Goal: Information Seeking & Learning: Get advice/opinions

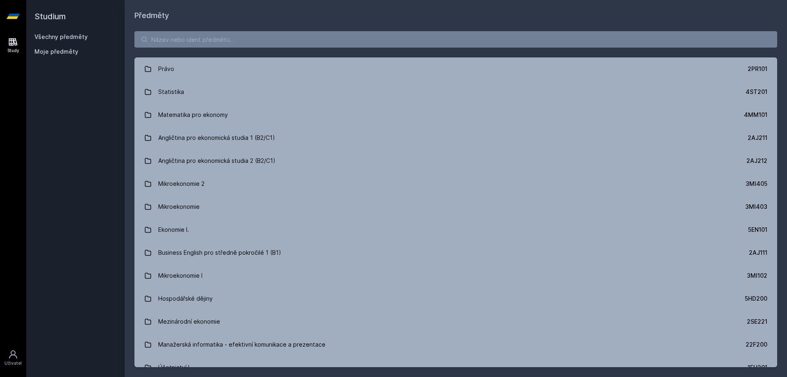
click at [63, 37] on link "Všechny předměty" at bounding box center [60, 36] width 53 height 7
click at [277, 40] on input "search" at bounding box center [455, 39] width 643 height 16
paste input "4IZ210"
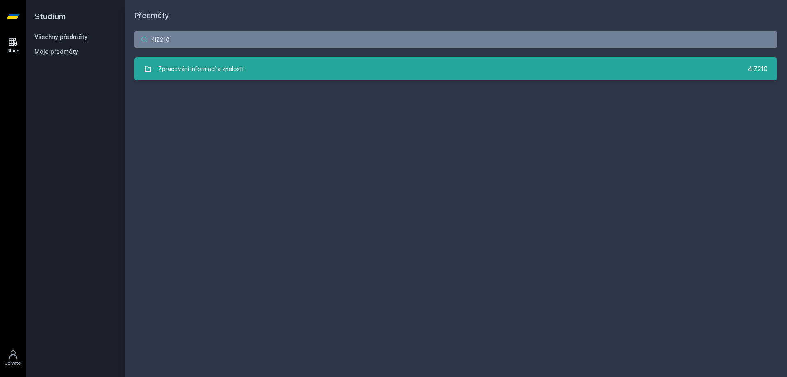
type input "4IZ210"
click at [253, 59] on link "Zpracování informací a znalostí 4IZ210" at bounding box center [455, 68] width 643 height 23
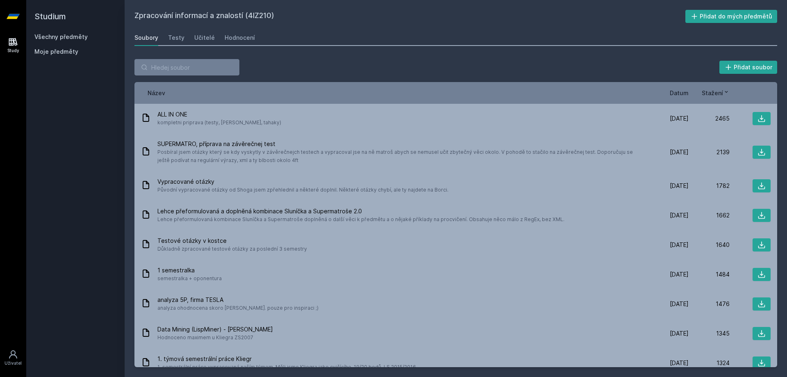
drag, startPoint x: 473, startPoint y: 42, endPoint x: 469, endPoint y: 48, distance: 7.5
click at [472, 48] on div "Zpracování informací a znalostí (4IZ210) Přidat do mých předmětů [GEOGRAPHIC_DA…" at bounding box center [455, 188] width 643 height 357
click at [466, 48] on div "Zpracování informací a znalostí (4IZ210) Přidat do mých předmětů [GEOGRAPHIC_DA…" at bounding box center [455, 188] width 643 height 357
click at [466, 52] on div "Zpracování informací a znalostí (4IZ210) Přidat do mých předmětů [GEOGRAPHIC_DA…" at bounding box center [455, 188] width 643 height 357
click at [397, 62] on div "Přidat soubor" at bounding box center [455, 67] width 643 height 16
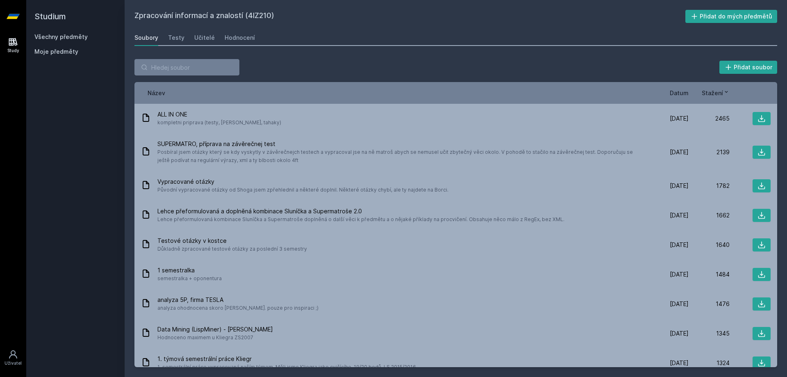
drag, startPoint x: 357, startPoint y: 59, endPoint x: 255, endPoint y: 60, distance: 101.7
click at [291, 59] on div "Přidat soubor" at bounding box center [455, 67] width 643 height 16
click at [197, 34] on div "Učitelé" at bounding box center [204, 38] width 20 height 8
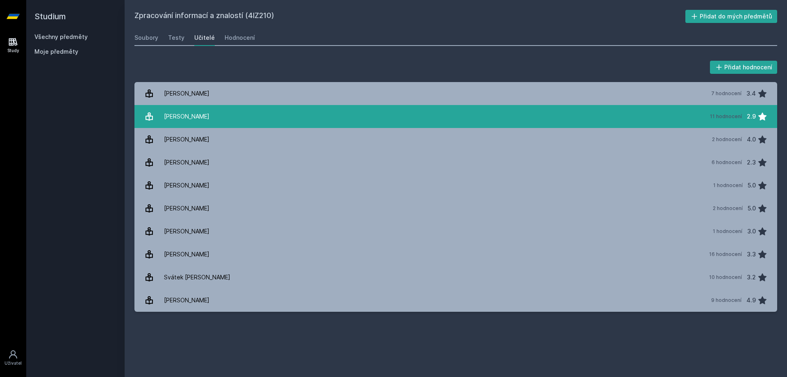
click at [287, 113] on link "[PERSON_NAME] 11 hodnocení 2.9" at bounding box center [455, 116] width 643 height 23
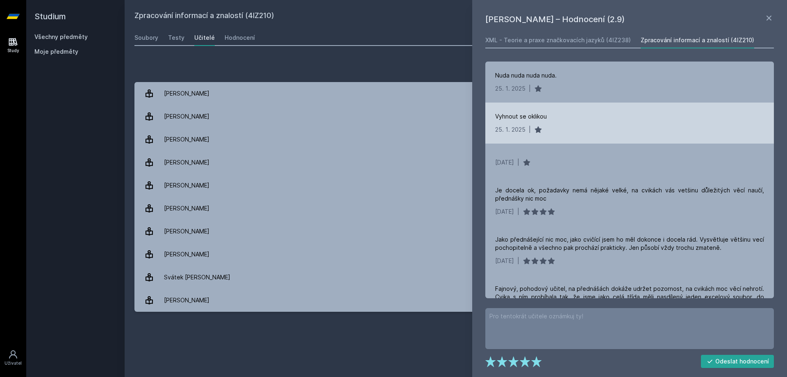
click at [582, 121] on div "Vyhnout se oklikou [DATE] |" at bounding box center [629, 122] width 289 height 41
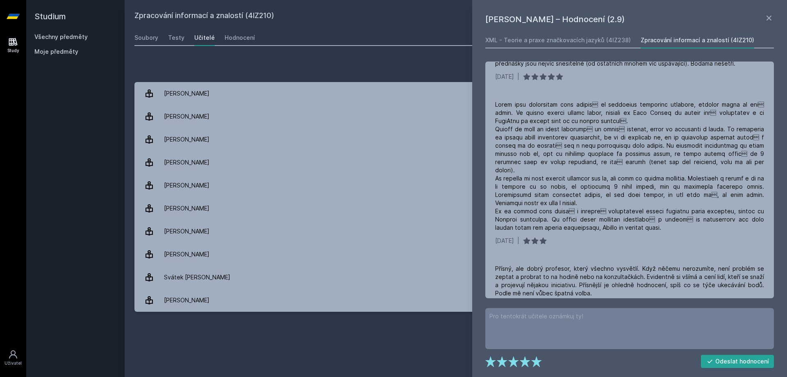
scroll to position [328, 0]
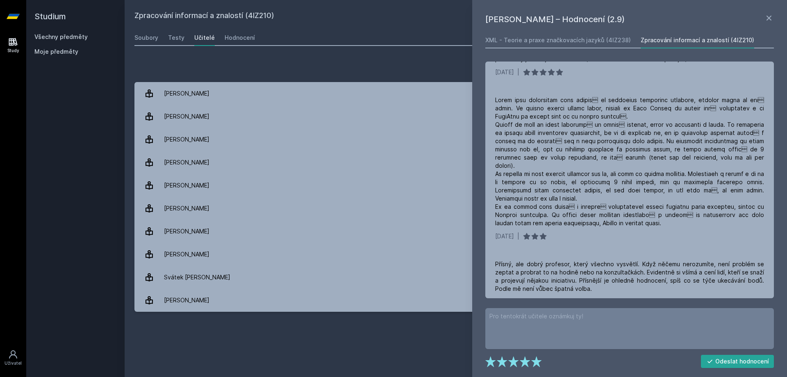
click at [552, 96] on div at bounding box center [629, 161] width 269 height 131
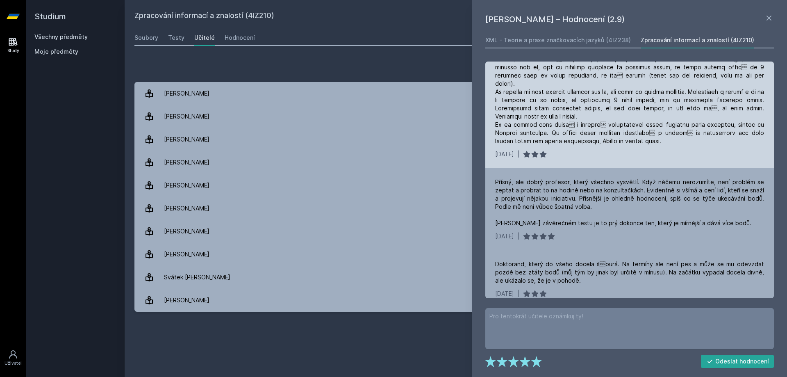
scroll to position [419, 0]
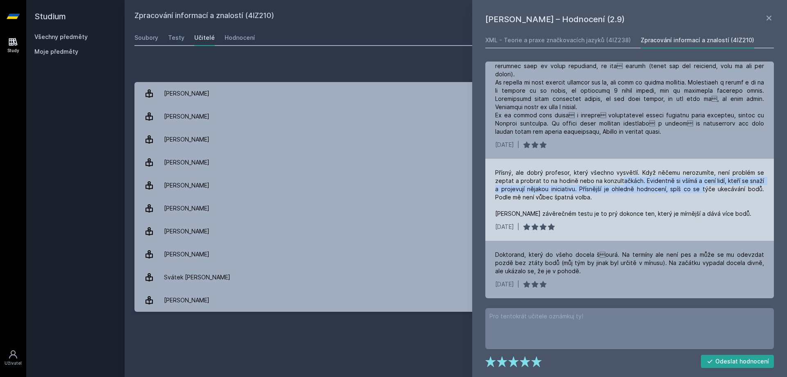
drag, startPoint x: 623, startPoint y: 183, endPoint x: 703, endPoint y: 185, distance: 79.9
click at [703, 185] on div "Přísný, ale dobrý profesor, který všechno vysvětlí. Když něčemu nerozumíte, nen…" at bounding box center [629, 192] width 269 height 49
click at [704, 185] on div "Přísný, ale dobrý profesor, který všechno vysvětlí. Když něčemu nerozumíte, nen…" at bounding box center [629, 192] width 269 height 49
drag, startPoint x: 716, startPoint y: 181, endPoint x: 737, endPoint y: 182, distance: 21.7
click at [737, 182] on div "Přísný, ale dobrý profesor, který všechno vysvětlí. Když něčemu nerozumíte, nen…" at bounding box center [629, 192] width 269 height 49
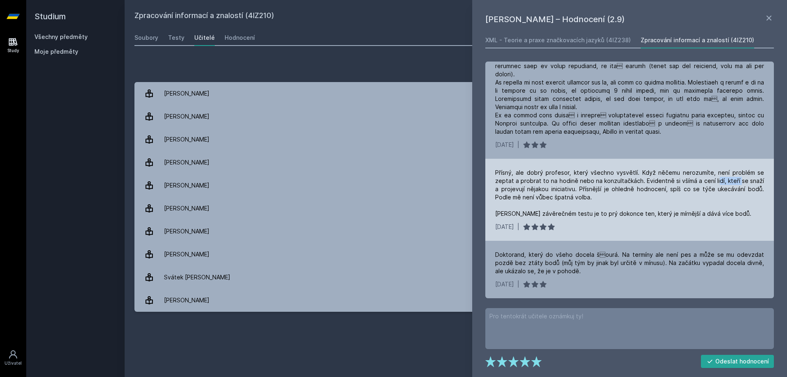
click at [738, 182] on div "Přísný, ale dobrý profesor, který všechno vysvětlí. Když něčemu nerozumíte, nen…" at bounding box center [629, 192] width 269 height 49
drag, startPoint x: 549, startPoint y: 190, endPoint x: 629, endPoint y: 191, distance: 80.3
click at [629, 191] on div "Přísný, ale dobrý profesor, který všechno vysvětlí. Když něčemu nerozumíte, nen…" at bounding box center [629, 192] width 269 height 49
drag, startPoint x: 632, startPoint y: 191, endPoint x: 647, endPoint y: 191, distance: 14.8
click at [633, 191] on div "Přísný, ale dobrý profesor, který všechno vysvětlí. Když něčemu nerozumíte, nen…" at bounding box center [629, 192] width 269 height 49
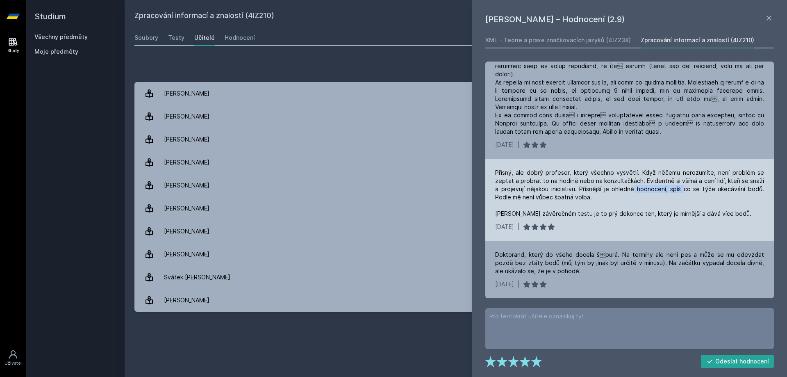
drag, startPoint x: 647, startPoint y: 191, endPoint x: 682, endPoint y: 191, distance: 35.7
click at [682, 191] on div "Přísný, ale dobrý profesor, který všechno vysvětlí. Když něčemu nerozumíte, nen…" at bounding box center [629, 192] width 269 height 49
drag, startPoint x: 682, startPoint y: 191, endPoint x: 725, endPoint y: 189, distance: 42.7
click at [725, 189] on div "Přísný, ale dobrý profesor, který všechno vysvětlí. Když něčemu nerozumíte, nen…" at bounding box center [629, 192] width 269 height 49
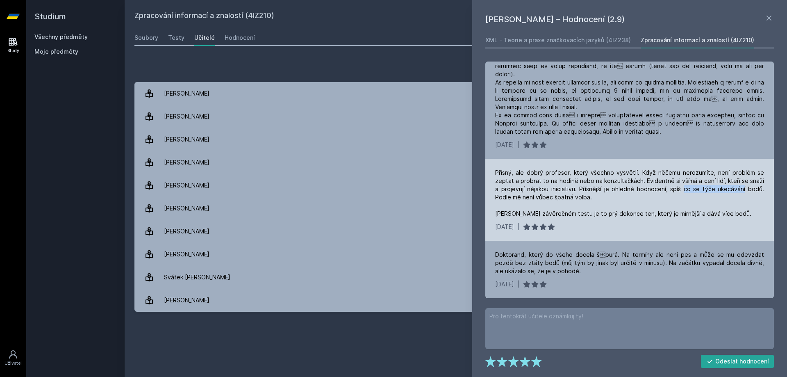
click at [725, 189] on div "Přísný, ale dobrý profesor, který všechno vysvětlí. Když něčemu nerozumíte, nen…" at bounding box center [629, 192] width 269 height 49
drag, startPoint x: 548, startPoint y: 195, endPoint x: 522, endPoint y: 196, distance: 25.5
click at [523, 196] on div "Přísný, ale dobrý profesor, který všechno vysvětlí. Když něčemu nerozumíte, nen…" at bounding box center [629, 192] width 269 height 49
click at [520, 196] on div "Přísný, ale dobrý profesor, který všechno vysvětlí. Když něčemu nerozumíte, nen…" at bounding box center [629, 192] width 269 height 49
click at [518, 182] on div "Přísný, ale dobrý profesor, který všechno vysvětlí. Když něčemu nerozumíte, nen…" at bounding box center [629, 192] width 269 height 49
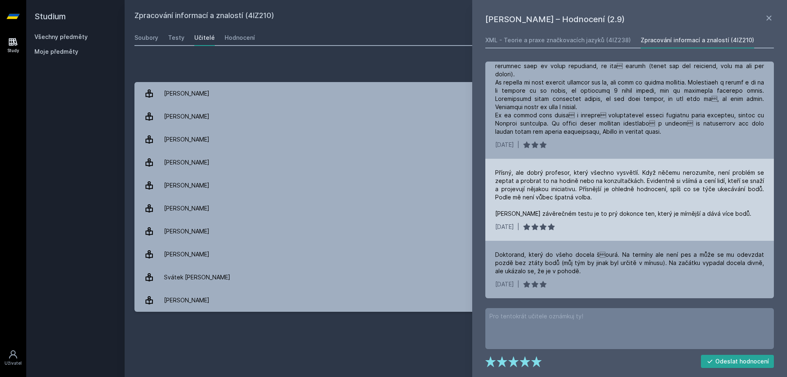
click at [518, 184] on div "Přísný, ale dobrý profesor, který všechno vysvětlí. Když něčemu nerozumíte, nen…" at bounding box center [629, 192] width 269 height 49
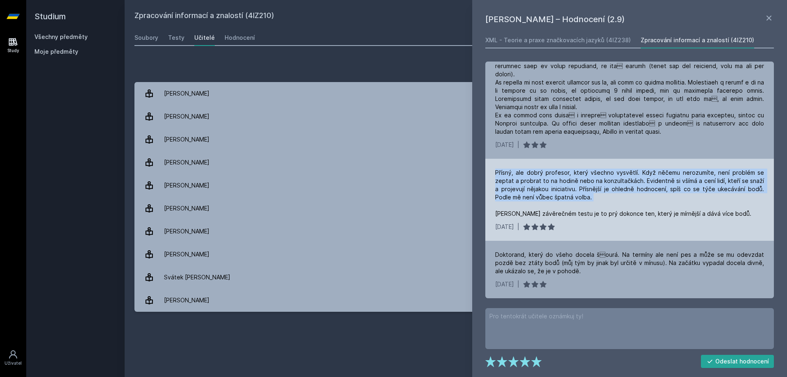
drag, startPoint x: 518, startPoint y: 184, endPoint x: 521, endPoint y: 189, distance: 5.9
click at [521, 189] on div "Přísný, ale dobrý profesor, který všechno vysvětlí. Když něčemu nerozumíte, nen…" at bounding box center [629, 192] width 269 height 49
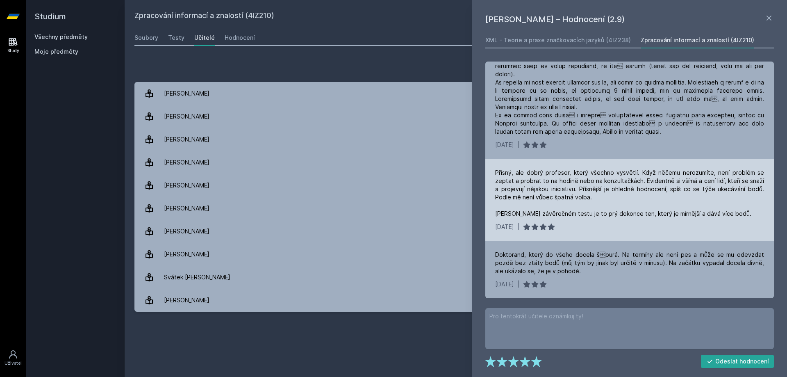
click at [521, 189] on div "Přísný, ale dobrý profesor, který všechno vysvětlí. Když něčemu nerozumíte, nen…" at bounding box center [629, 192] width 269 height 49
drag, startPoint x: 521, startPoint y: 189, endPoint x: 486, endPoint y: 160, distance: 45.2
click at [488, 161] on div "Přísný, ale dobrý profesor, který všechno vysvětlí. Když něčemu nerozumíte, nen…" at bounding box center [629, 200] width 289 height 82
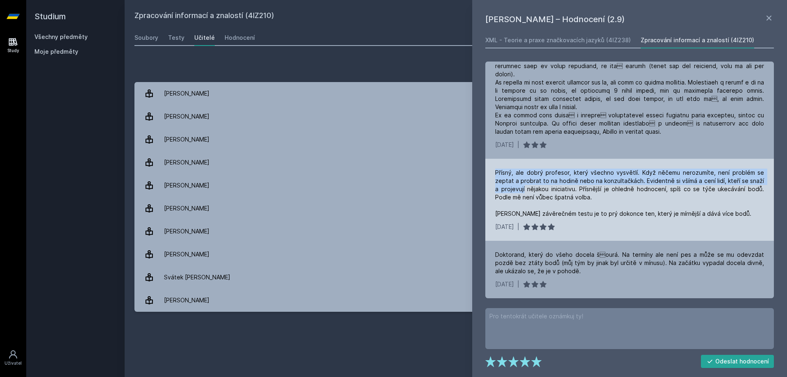
click at [520, 168] on div "Přísný, ale dobrý profesor, který všechno vysvětlí. Když něčemu nerozumíte, nen…" at bounding box center [629, 192] width 269 height 49
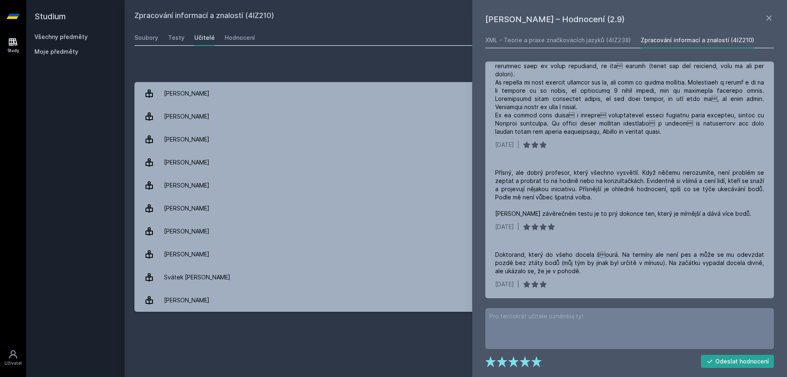
click at [41, 34] on link "Všechny předměty" at bounding box center [60, 36] width 53 height 7
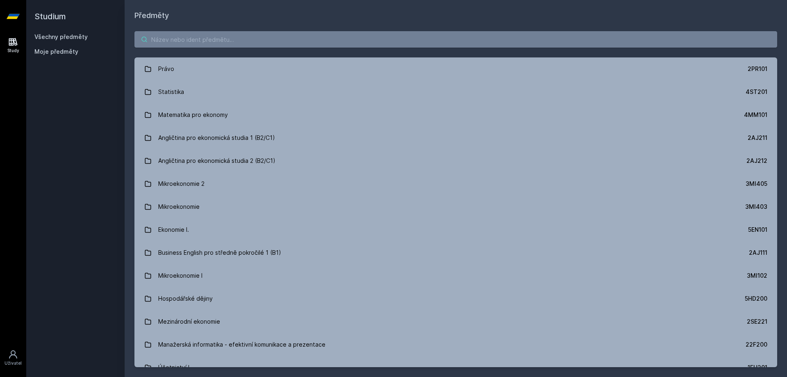
click at [212, 43] on input "search" at bounding box center [455, 39] width 643 height 16
paste input "4IZ268"
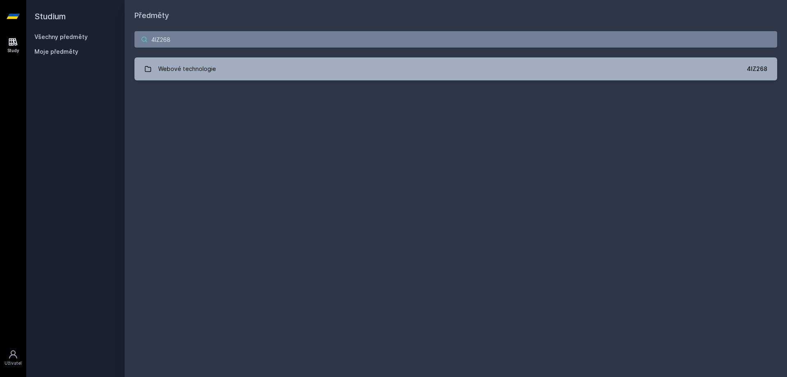
type input "4IZ268"
click at [202, 66] on div "Webové technologie" at bounding box center [187, 69] width 58 height 16
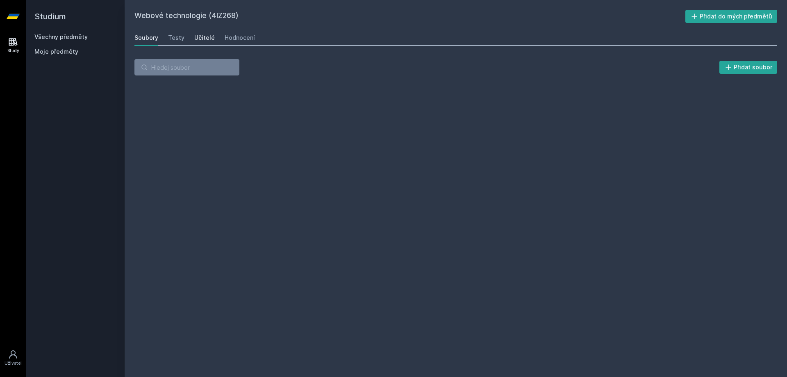
click at [196, 39] on div "Učitelé" at bounding box center [204, 38] width 20 height 8
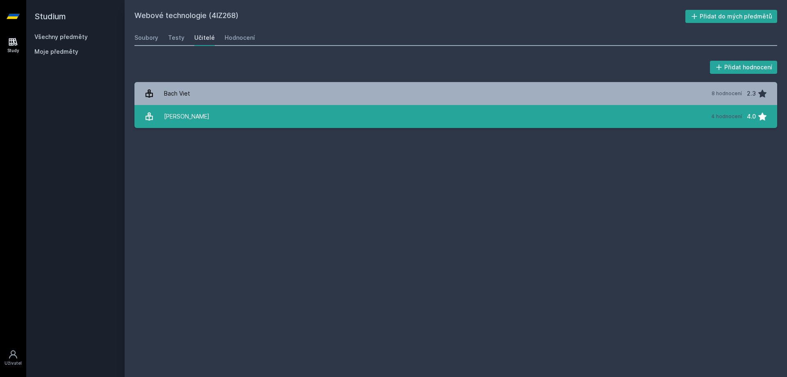
click at [300, 116] on link "[PERSON_NAME] 4 hodnocení 4.0" at bounding box center [455, 116] width 643 height 23
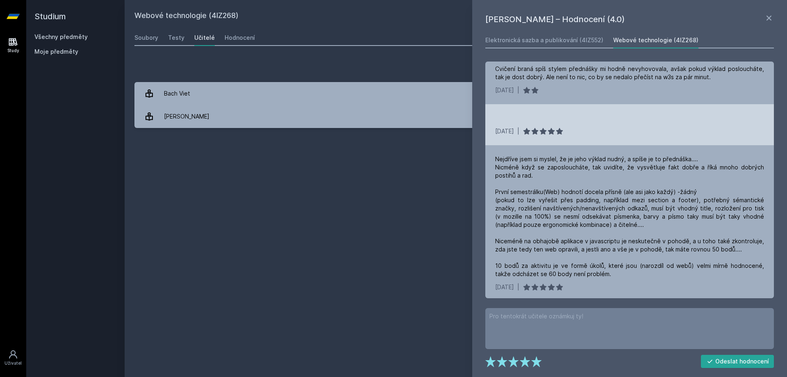
scroll to position [75, 0]
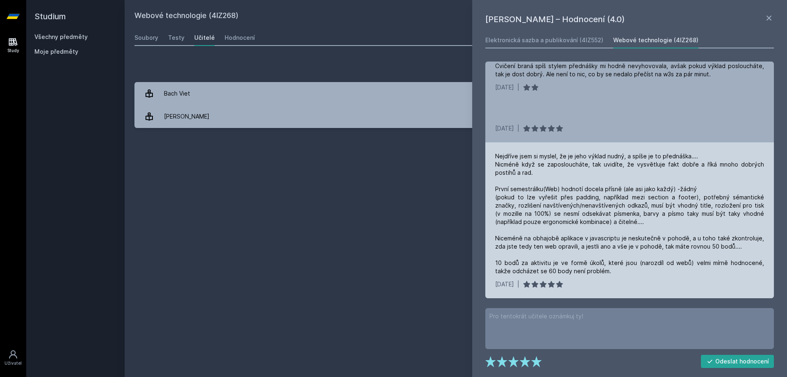
click at [646, 202] on div "Nejdříve jsem si myslel, že je jeho výklad nudný, a spíše je to přednáška.... N…" at bounding box center [629, 213] width 269 height 123
drag, startPoint x: 646, startPoint y: 202, endPoint x: 644, endPoint y: 210, distance: 8.2
click at [644, 210] on div "Nejdříve jsem si myslel, že je jeho výklad nudný, a spíše je to přednáška.... N…" at bounding box center [629, 213] width 269 height 123
click at [646, 200] on div "Nejdříve jsem si myslel, že je jeho výklad nudný, a spíše je to přednáška.... N…" at bounding box center [629, 213] width 269 height 123
click at [644, 193] on div "Nejdříve jsem si myslel, že je jeho výklad nudný, a spíše je to přednáška.... N…" at bounding box center [629, 213] width 269 height 123
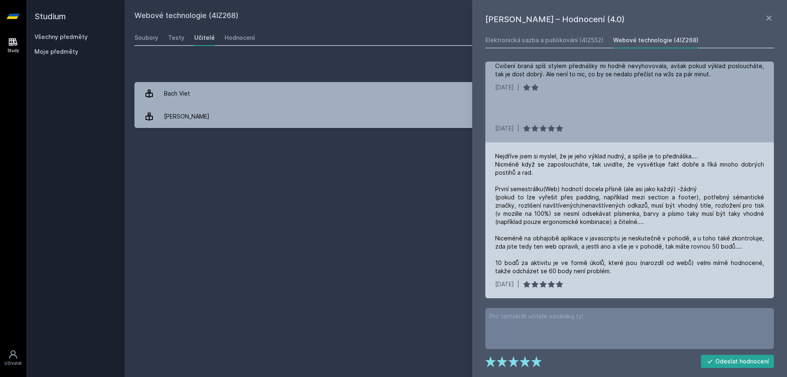
click at [637, 166] on div "Nejdříve jsem si myslel, že je jeho výklad nudný, a spíše je to přednáška.... N…" at bounding box center [629, 213] width 269 height 123
drag, startPoint x: 637, startPoint y: 166, endPoint x: 618, endPoint y: 143, distance: 30.3
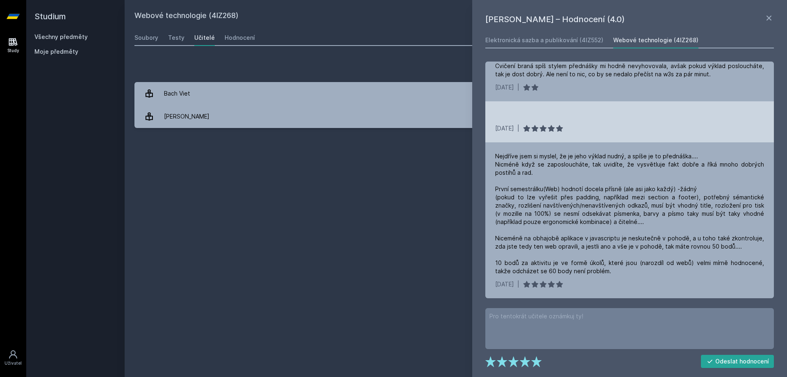
drag, startPoint x: 618, startPoint y: 143, endPoint x: 627, endPoint y: 133, distance: 13.1
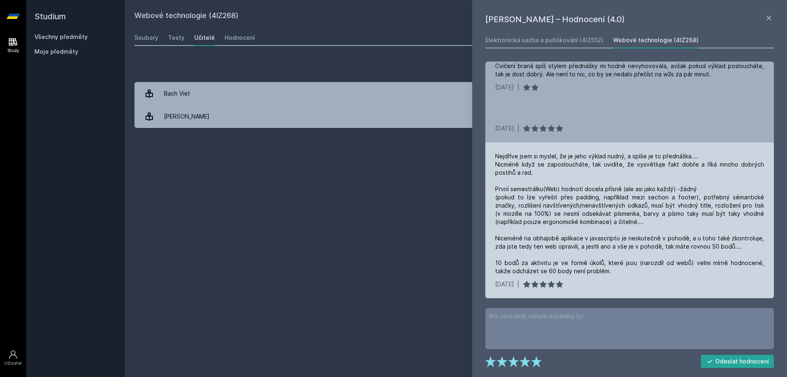
drag, startPoint x: 627, startPoint y: 133, endPoint x: 612, endPoint y: 147, distance: 19.7
drag, startPoint x: 612, startPoint y: 147, endPoint x: 587, endPoint y: 168, distance: 33.2
drag, startPoint x: 587, startPoint y: 168, endPoint x: 560, endPoint y: 186, distance: 32.6
drag, startPoint x: 560, startPoint y: 186, endPoint x: 559, endPoint y: 182, distance: 4.1
drag, startPoint x: 559, startPoint y: 182, endPoint x: 558, endPoint y: 174, distance: 8.4
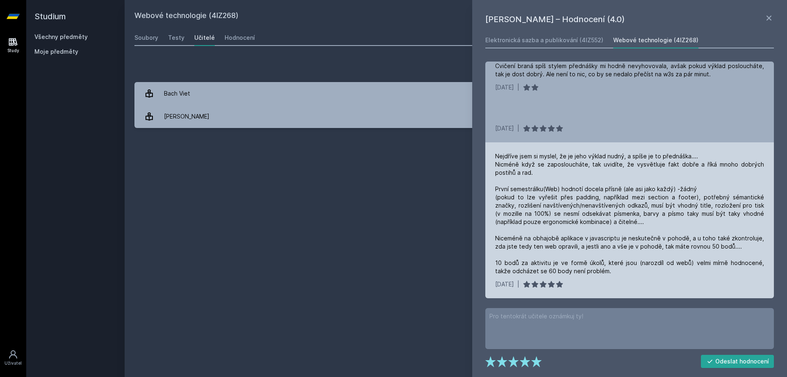
drag, startPoint x: 558, startPoint y: 174, endPoint x: 564, endPoint y: 176, distance: 6.1
click at [564, 176] on div "Nejdříve jsem si myslel, že je jeho výklad nudný, a spíše je to přednáška.... N…" at bounding box center [629, 213] width 269 height 123
drag, startPoint x: 567, startPoint y: 177, endPoint x: 562, endPoint y: 171, distance: 8.1
drag, startPoint x: 562, startPoint y: 171, endPoint x: 575, endPoint y: 148, distance: 26.4
click at [575, 148] on div "Nejdříve jsem si myslel, že je jeho výklad nudný, a spíše je to přednáška.... N…" at bounding box center [629, 220] width 289 height 156
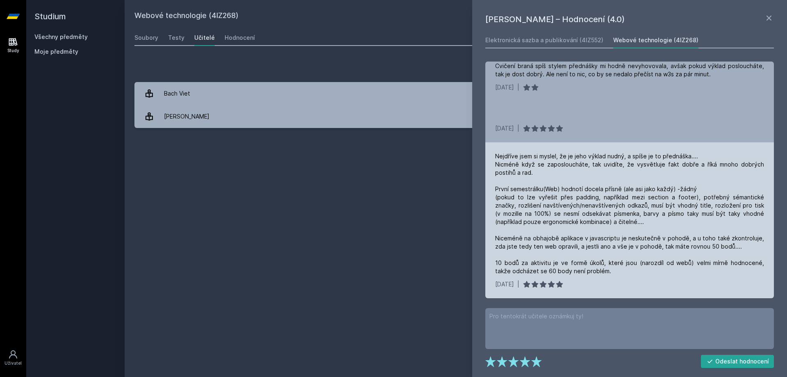
drag, startPoint x: 577, startPoint y: 145, endPoint x: 582, endPoint y: 143, distance: 5.3
click at [582, 144] on div "Nejdříve jsem si myslel, že je jeho výklad nudný, a spíše je to přednáška.... N…" at bounding box center [629, 220] width 289 height 156
click at [582, 143] on div "Nejdříve jsem si myslel, že je jeho výklad nudný, a spíše je to přednáška.... N…" at bounding box center [629, 220] width 289 height 156
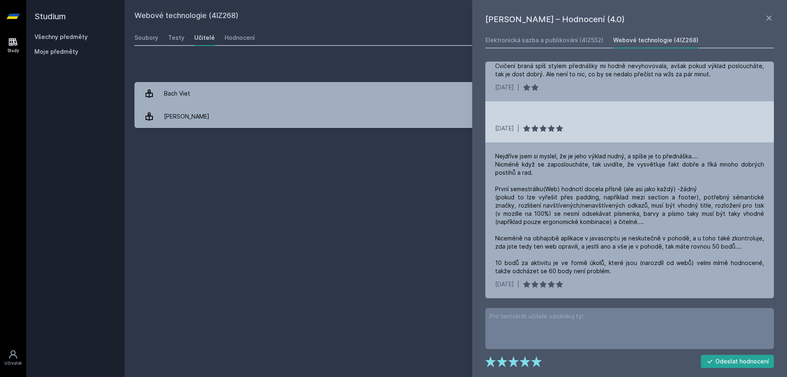
drag, startPoint x: 582, startPoint y: 146, endPoint x: 579, endPoint y: 135, distance: 11.0
click at [584, 143] on div "Nejdříve jsem si myslel, že je jeho výklad nudný, a spíše je to přednáška.... N…" at bounding box center [629, 220] width 289 height 156
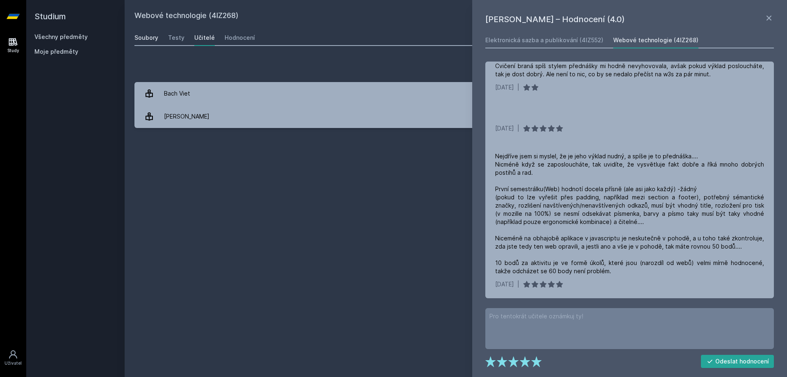
click at [135, 36] on div "Soubory" at bounding box center [146, 38] width 24 height 8
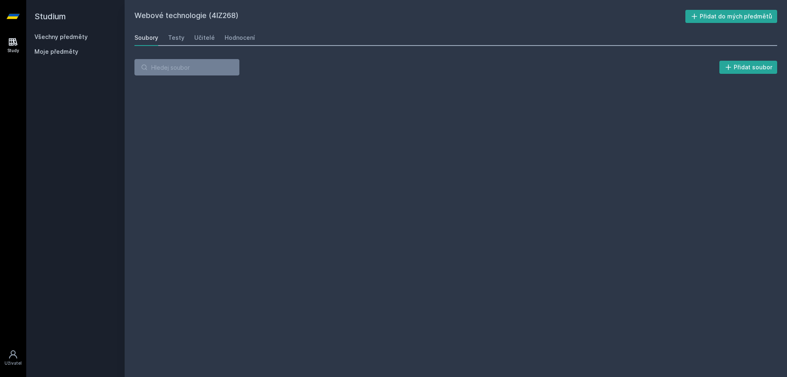
click at [57, 36] on link "Všechny předměty" at bounding box center [60, 36] width 53 height 7
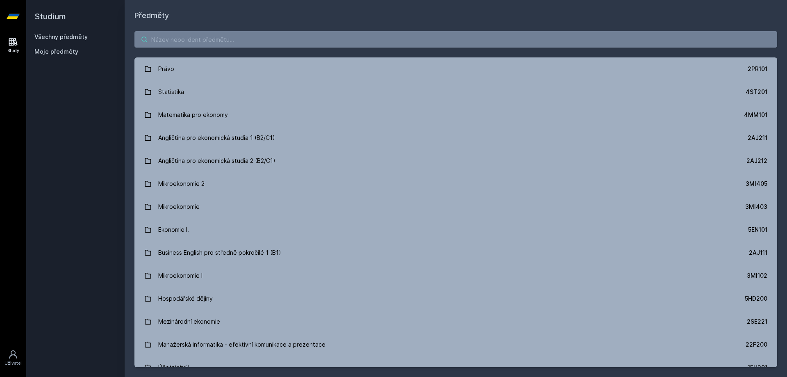
click at [175, 38] on input "search" at bounding box center [455, 39] width 643 height 16
paste input "4EK212"
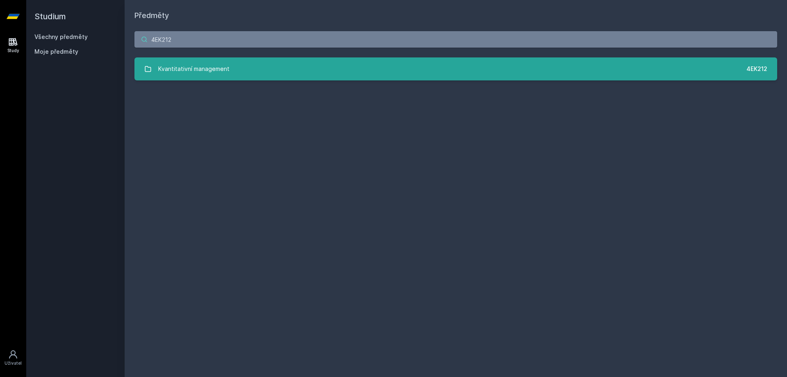
type input "4EK212"
click at [177, 64] on div "Kvantitativní management" at bounding box center [193, 69] width 71 height 16
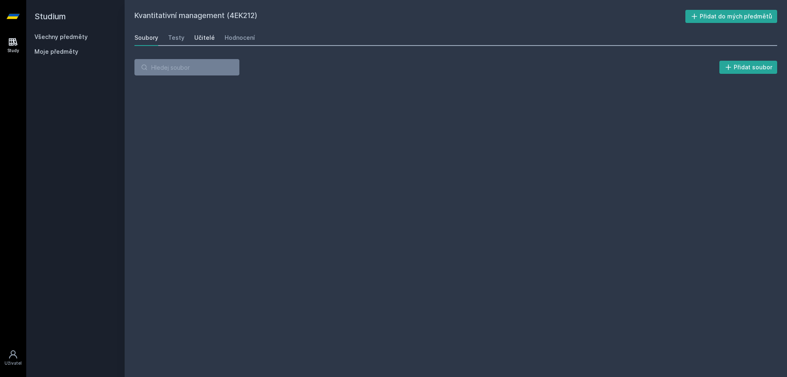
click at [195, 35] on div "Učitelé" at bounding box center [204, 38] width 20 height 8
